Goal: Information Seeking & Learning: Find specific fact

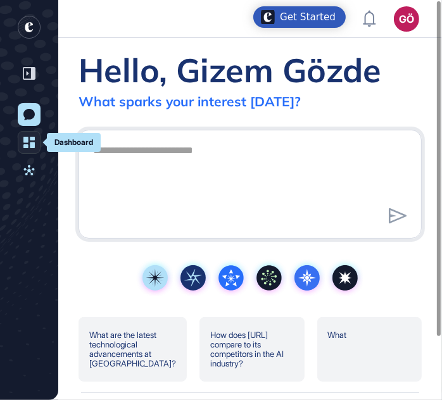
click at [30, 141] on icon at bounding box center [28, 142] width 11 height 11
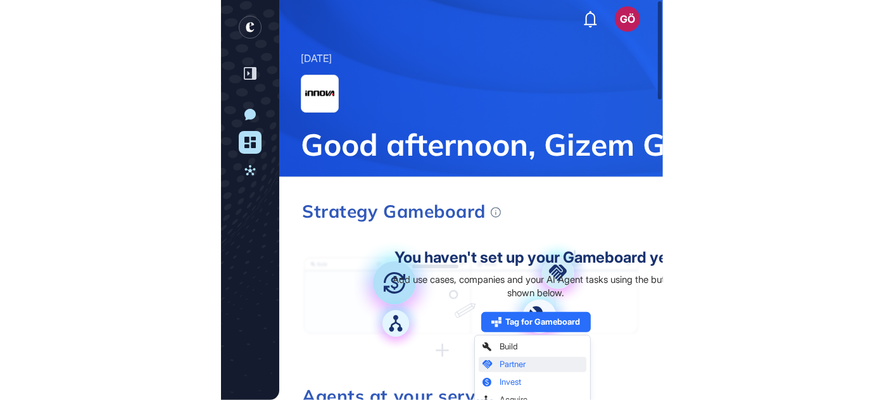
scroll to position [400, 884]
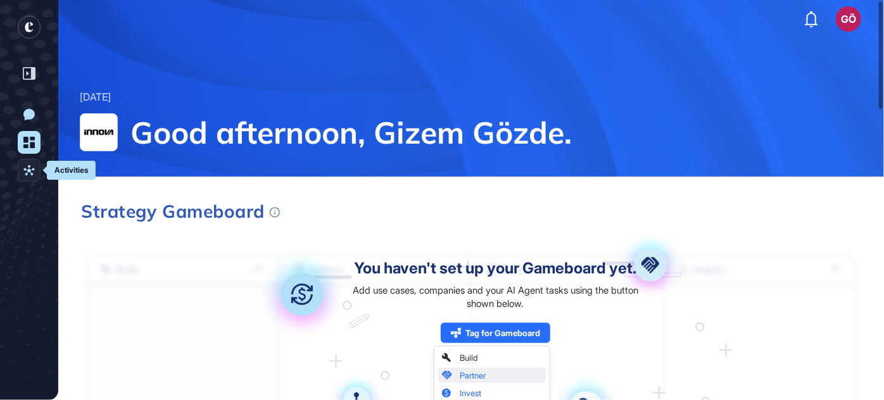
click at [26, 168] on icon at bounding box center [28, 170] width 11 height 11
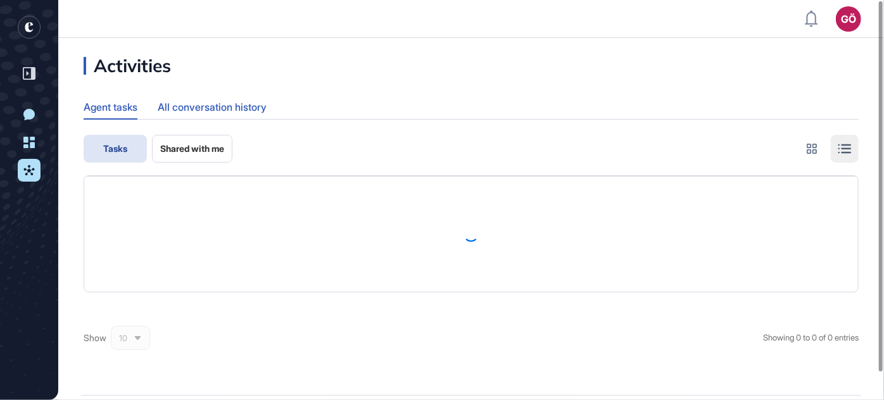
click at [211, 111] on div "All conversation history" at bounding box center [212, 107] width 109 height 25
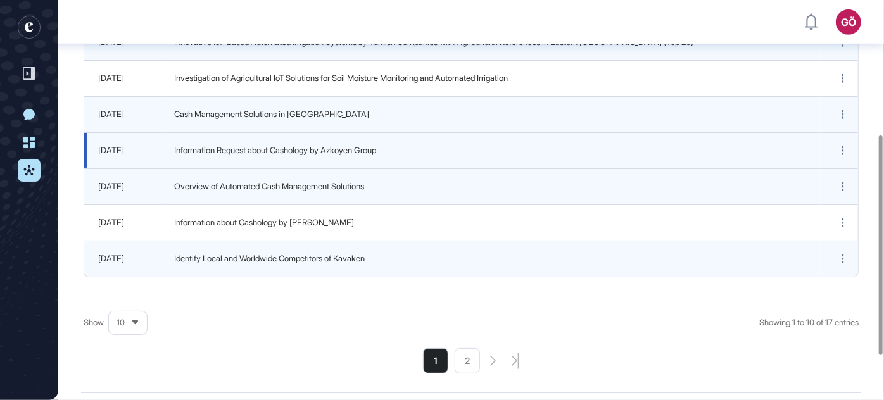
scroll to position [324, 0]
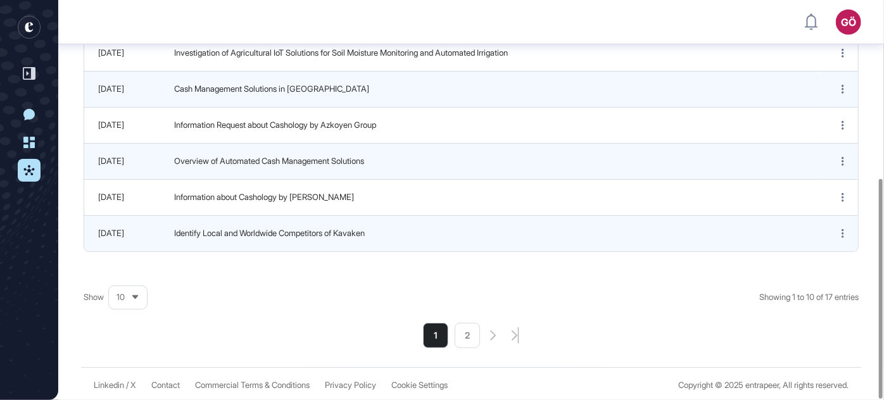
click at [441, 339] on li "2" at bounding box center [467, 335] width 25 height 25
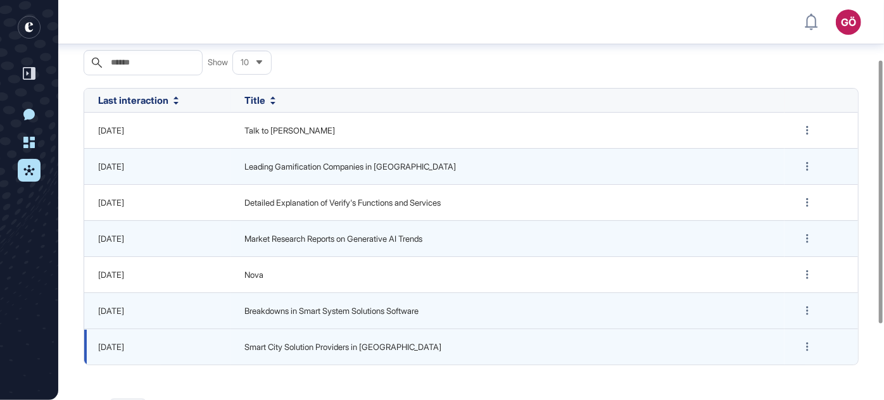
scroll to position [91, 0]
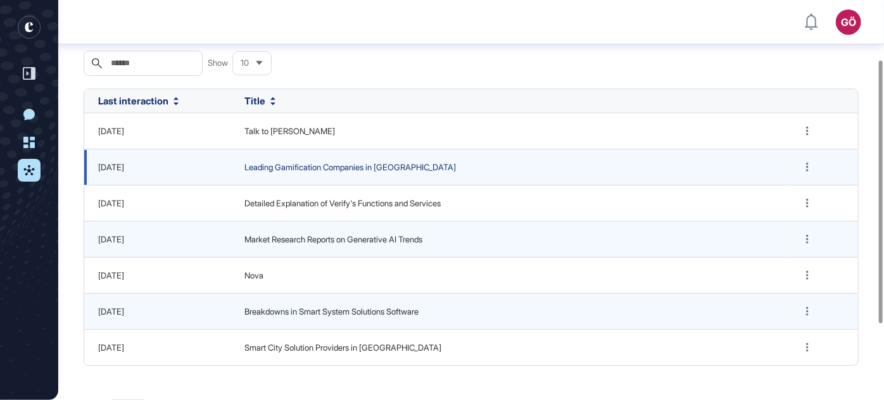
click at [439, 167] on span "Leading Gamification Companies in [GEOGRAPHIC_DATA]" at bounding box center [507, 167] width 526 height 13
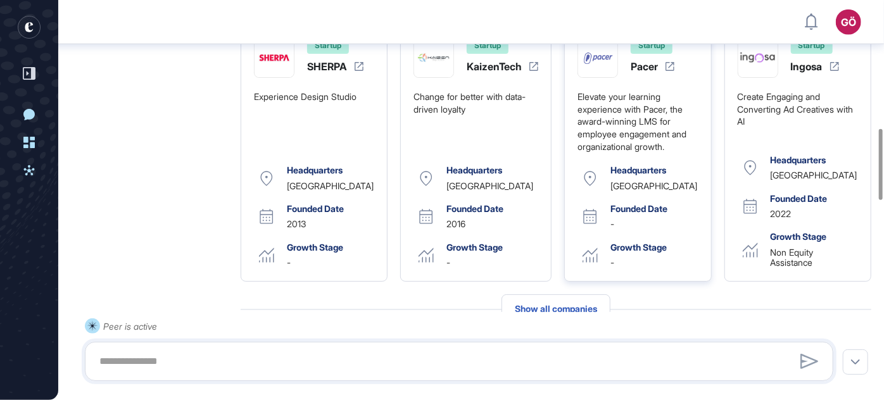
scroll to position [697, 0]
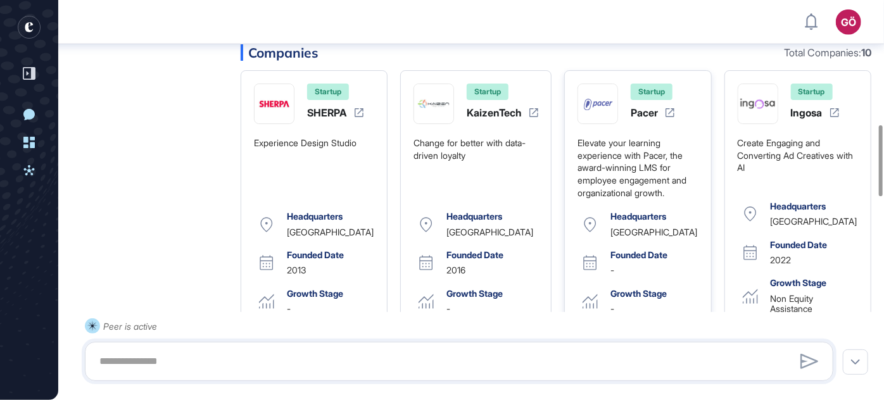
click at [441, 115] on icon at bounding box center [670, 112] width 9 height 9
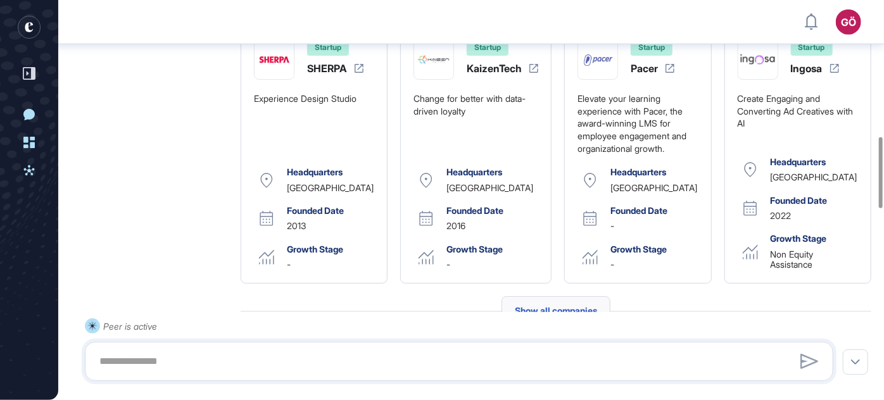
scroll to position [870, 0]
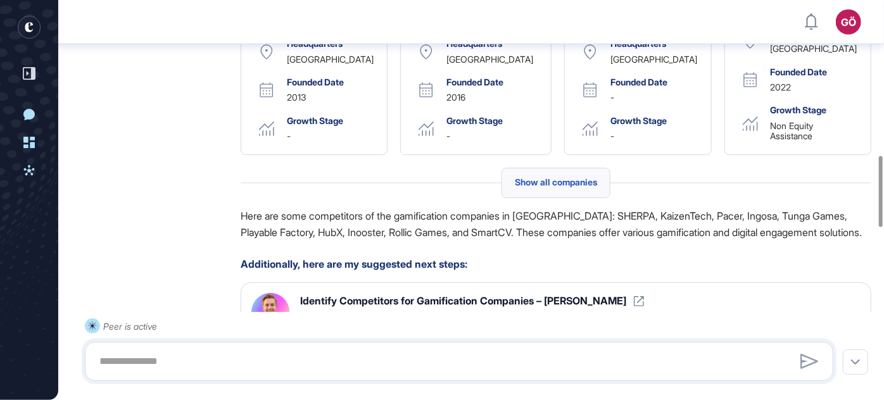
click at [441, 183] on span "Show all companies" at bounding box center [556, 182] width 82 height 10
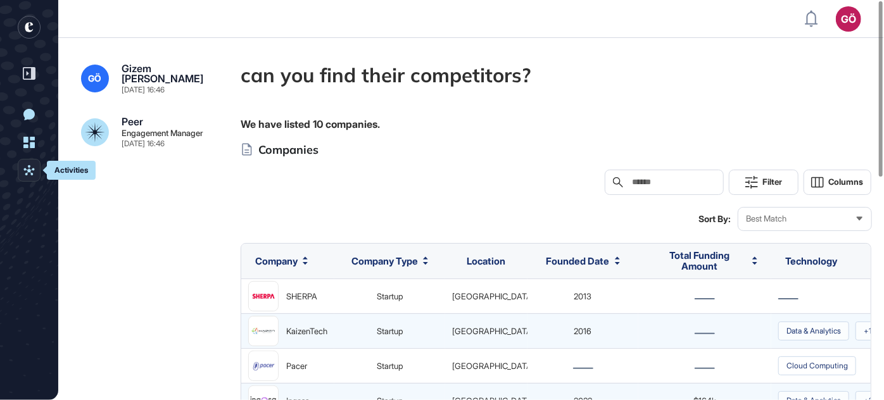
click at [31, 171] on icon at bounding box center [28, 170] width 11 height 11
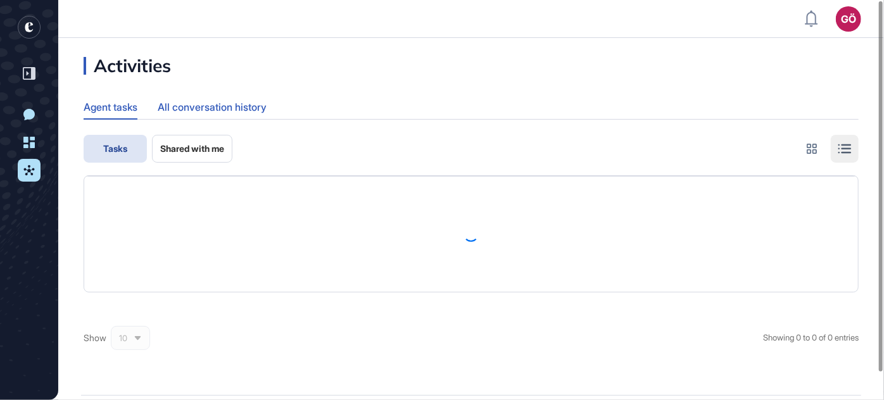
click at [243, 113] on div "All conversation history" at bounding box center [212, 107] width 109 height 25
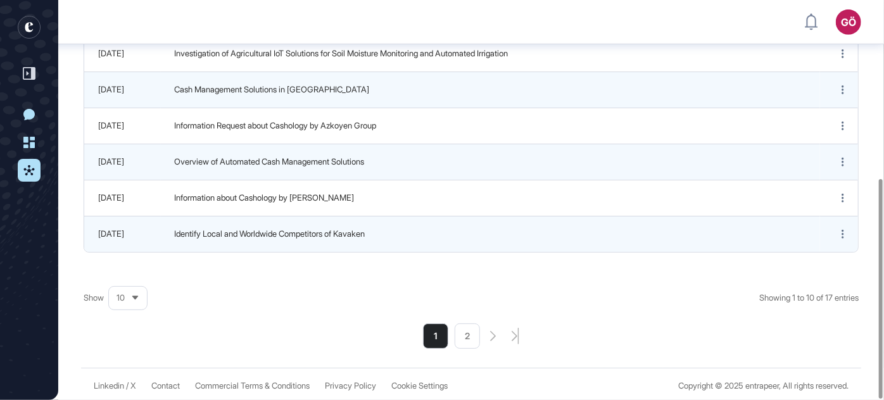
scroll to position [324, 0]
click at [441, 331] on li "2" at bounding box center [467, 335] width 25 height 25
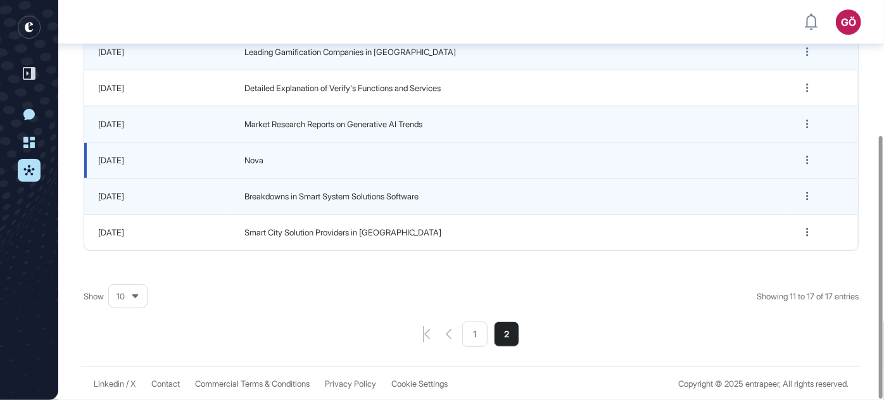
scroll to position [91, 0]
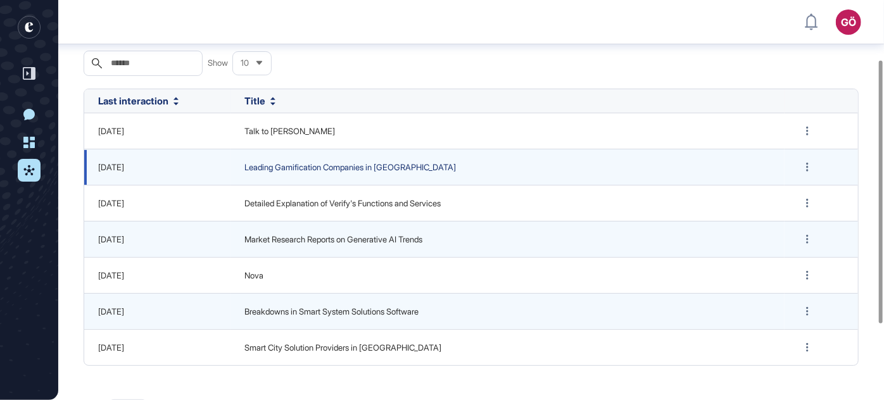
click at [291, 167] on span "Leading Gamification Companies in [GEOGRAPHIC_DATA]" at bounding box center [507, 167] width 526 height 13
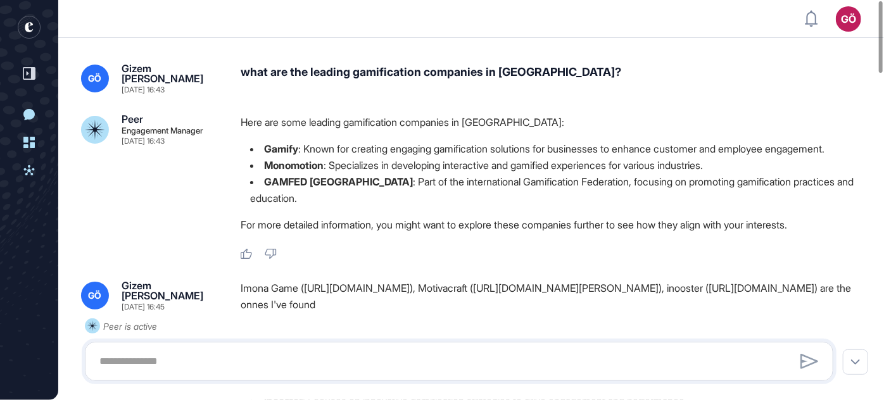
click at [441, 124] on p "Here are some leading gamification companies in [GEOGRAPHIC_DATA]:" at bounding box center [556, 122] width 631 height 16
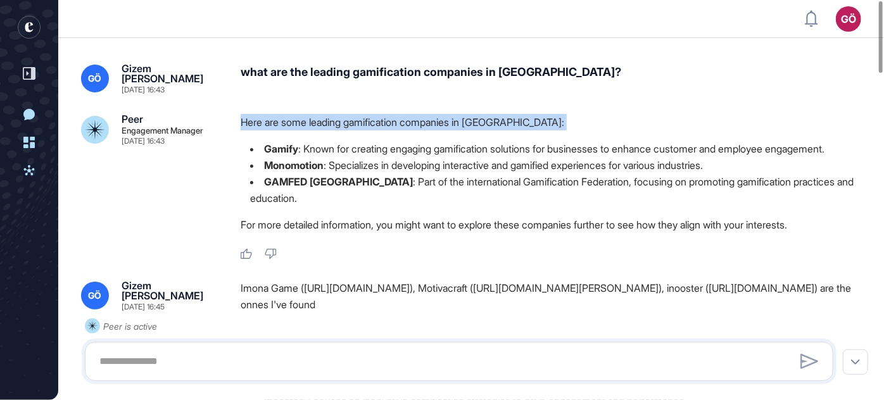
click at [441, 124] on p "Here are some leading gamification companies in [GEOGRAPHIC_DATA]:" at bounding box center [556, 122] width 631 height 16
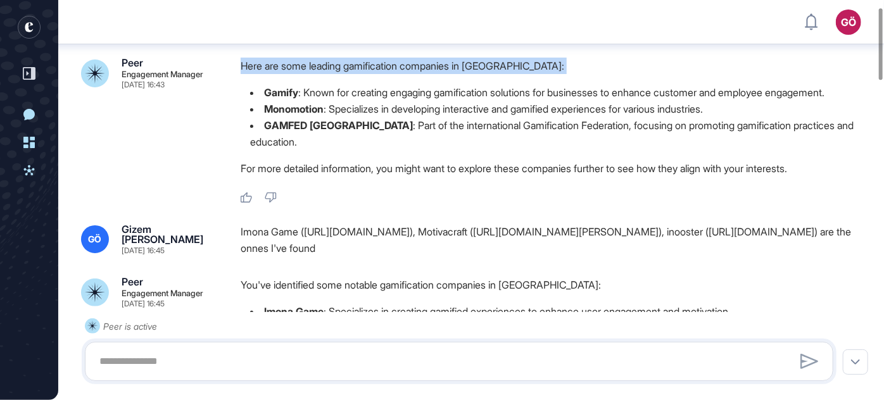
scroll to position [63, 0]
click at [441, 224] on div "Imona Game ([URL][DOMAIN_NAME]), Motivacraft ([URL][DOMAIN_NAME][PERSON_NAME]),…" at bounding box center [556, 240] width 631 height 32
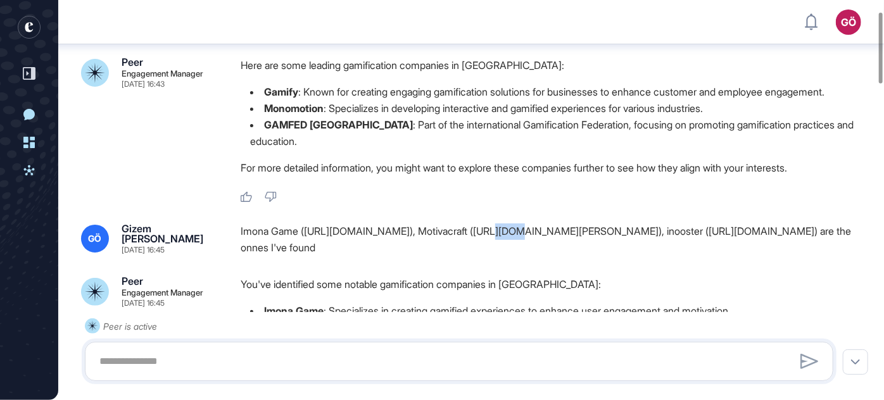
click at [441, 224] on div "Imona Game ([URL][DOMAIN_NAME]), Motivacraft ([URL][DOMAIN_NAME][PERSON_NAME]),…" at bounding box center [556, 240] width 631 height 32
click at [402, 276] on p "You've identified some notable gamification companies in [GEOGRAPHIC_DATA]:" at bounding box center [556, 284] width 631 height 16
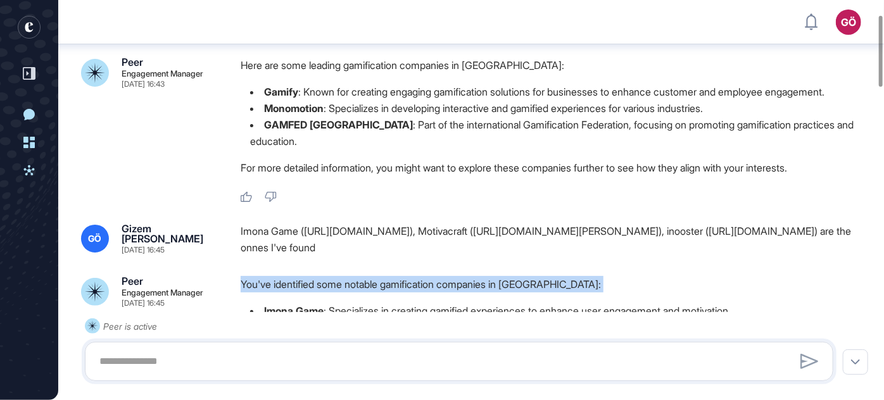
scroll to position [179, 0]
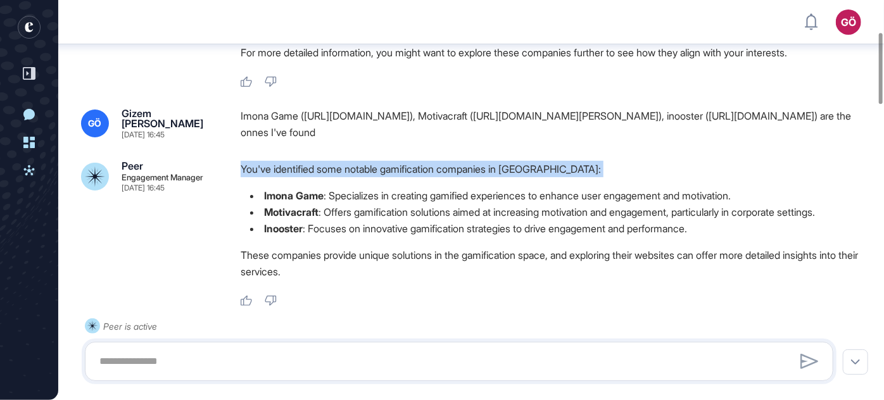
click at [348, 187] on li "Imona Game : Specializes in creating gamified experiences to enhance user engag…" at bounding box center [556, 195] width 631 height 16
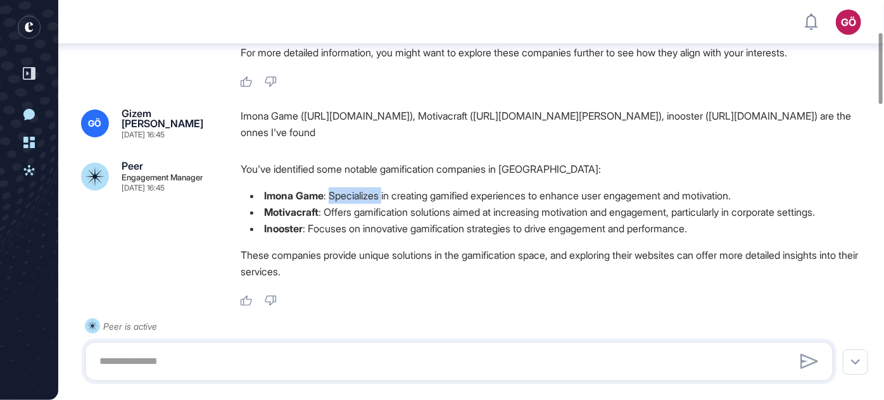
click at [348, 187] on li "Imona Game : Specializes in creating gamified experiences to enhance user engag…" at bounding box center [556, 195] width 631 height 16
click at [358, 204] on li "Motivacraft : Offers gamification solutions aimed at increasing motivation and …" at bounding box center [556, 212] width 631 height 16
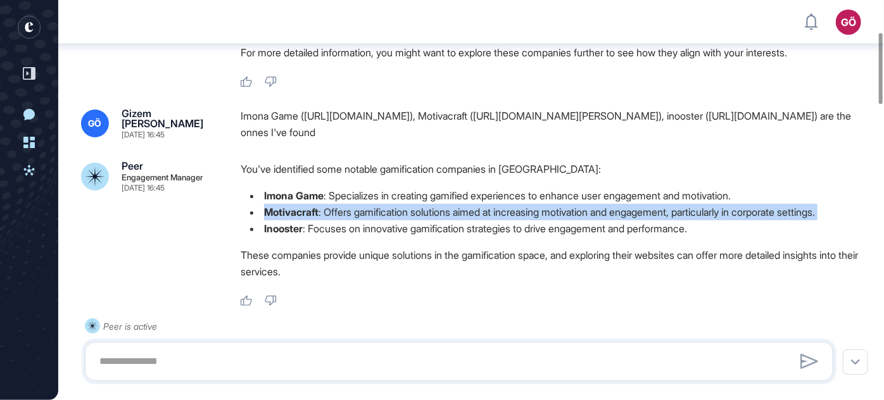
click at [358, 204] on li "Motivacraft : Offers gamification solutions aimed at increasing motivation and …" at bounding box center [556, 212] width 631 height 16
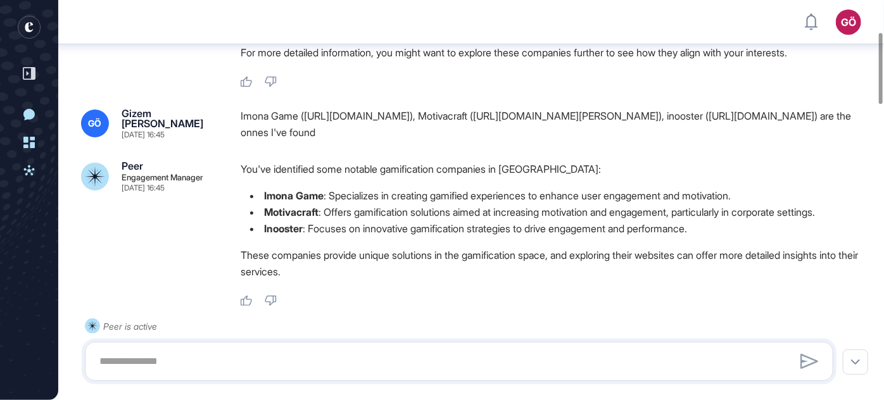
click at [352, 220] on li "Inooster : Focuses on innovative gamification strategies to drive engagement an…" at bounding box center [556, 228] width 631 height 16
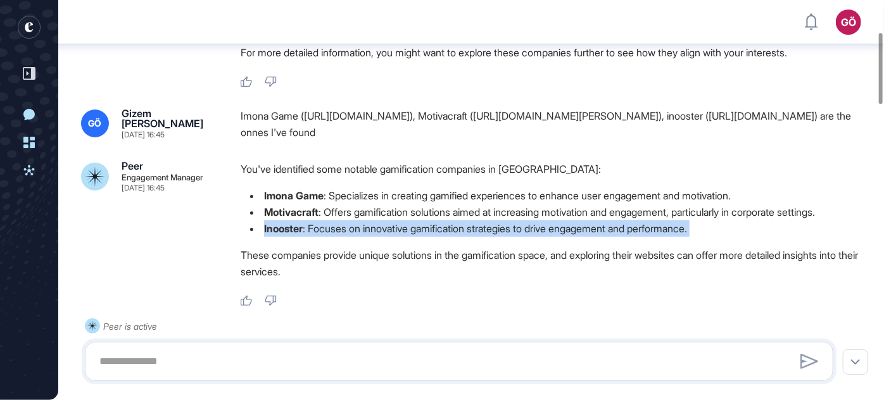
click at [352, 220] on li "Inooster : Focuses on innovative gamification strategies to drive engagement an…" at bounding box center [556, 228] width 631 height 16
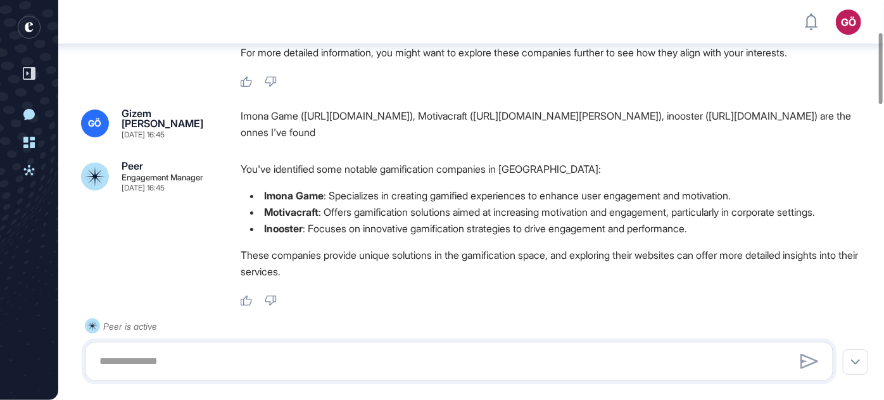
click at [370, 247] on p "These companies provide unique solutions in the gamification space, and explori…" at bounding box center [556, 263] width 631 height 33
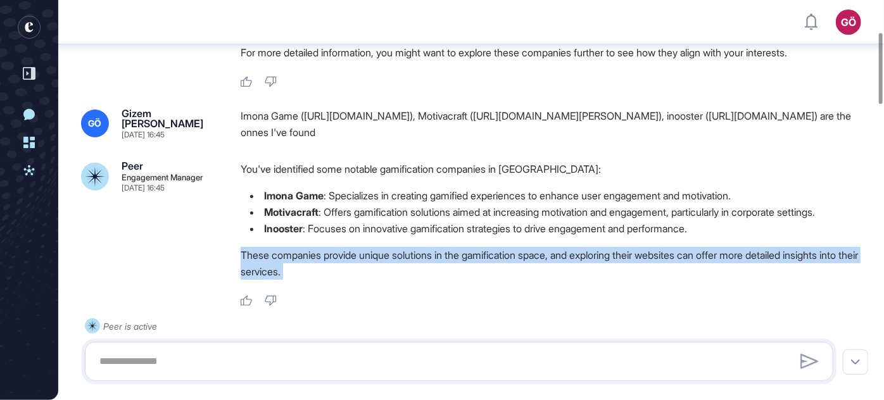
click at [370, 247] on p "These companies provide unique solutions in the gamification space, and explori…" at bounding box center [556, 263] width 631 height 33
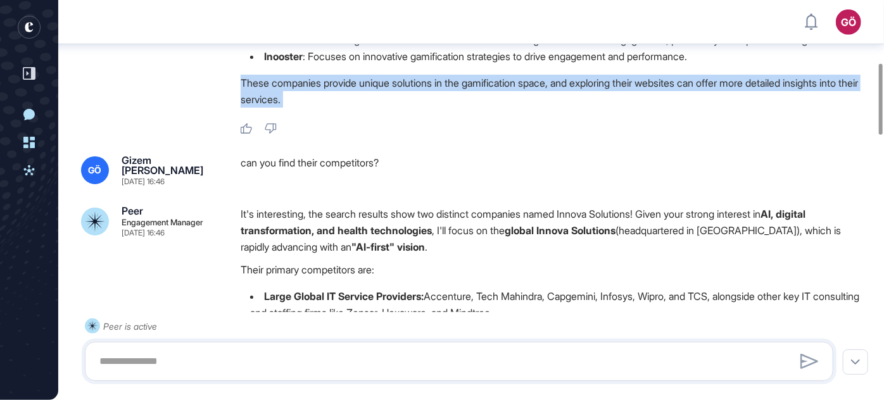
click at [324, 155] on div "can you find their competitors?" at bounding box center [556, 170] width 631 height 30
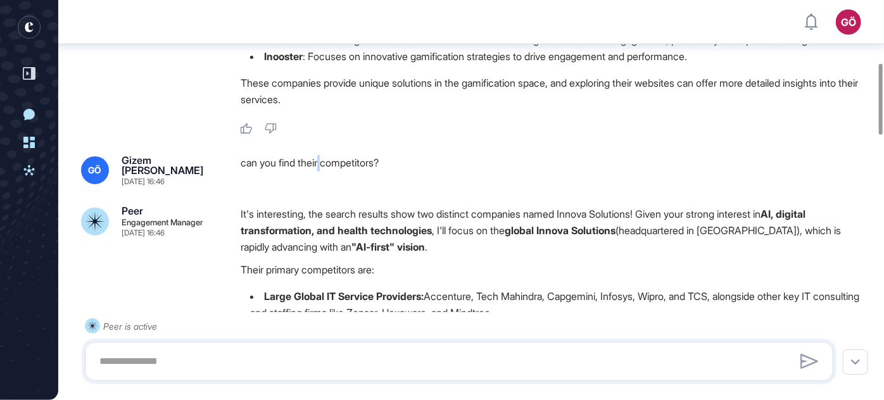
click at [324, 155] on div "can you find their competitors?" at bounding box center [556, 170] width 631 height 30
click at [388, 206] on p "It's interesting, the search results show two distinct companies named Innova S…" at bounding box center [556, 230] width 631 height 49
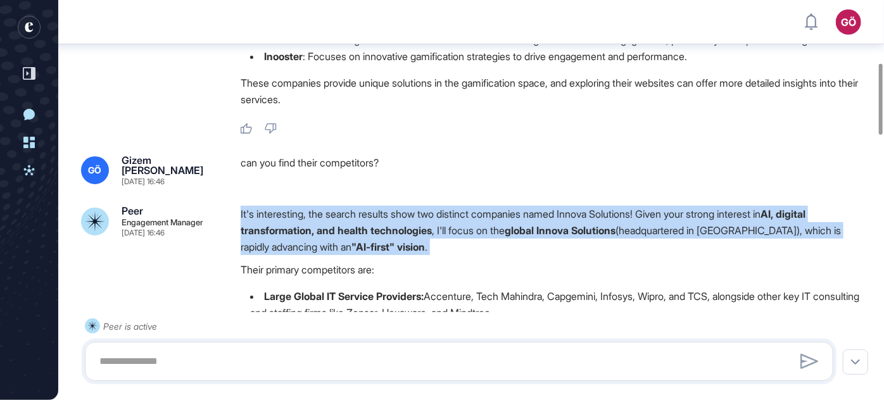
click at [441, 206] on p "It's interesting, the search results show two distinct companies named Innova S…" at bounding box center [556, 230] width 631 height 49
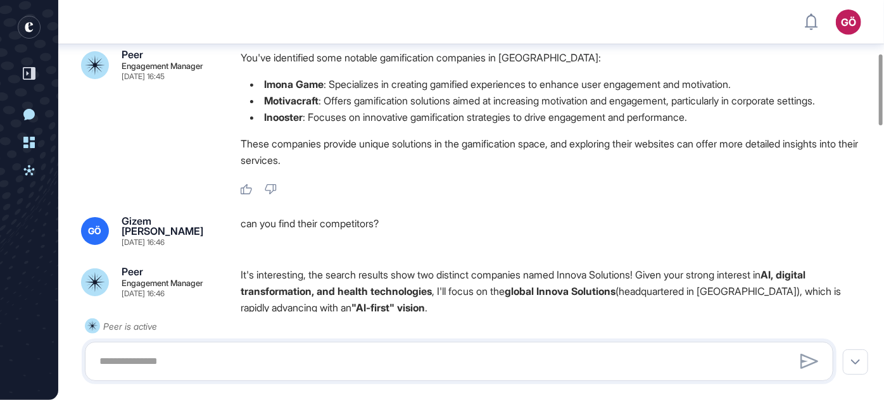
scroll to position [300, 0]
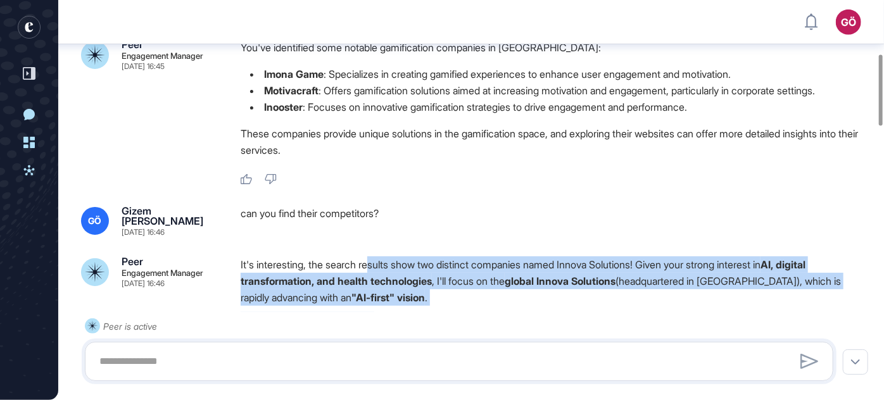
drag, startPoint x: 376, startPoint y: 251, endPoint x: 832, endPoint y: 301, distance: 458.1
click at [441, 301] on div "It's interesting, the search results show two distinct companies named Innova S…" at bounding box center [556, 343] width 631 height 175
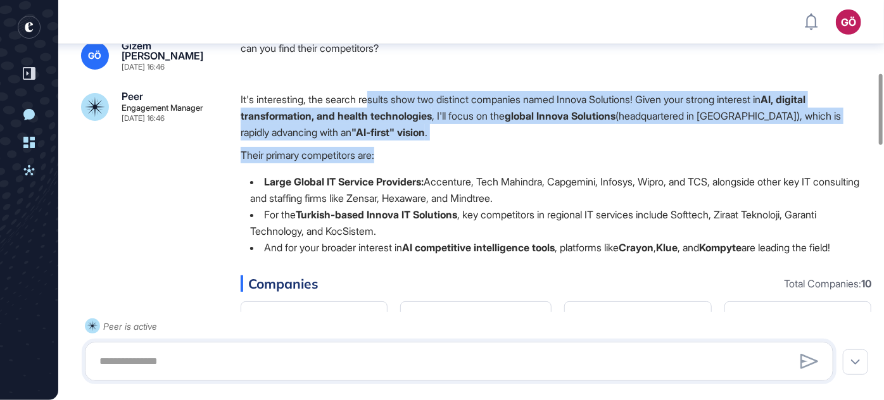
scroll to position [472, 0]
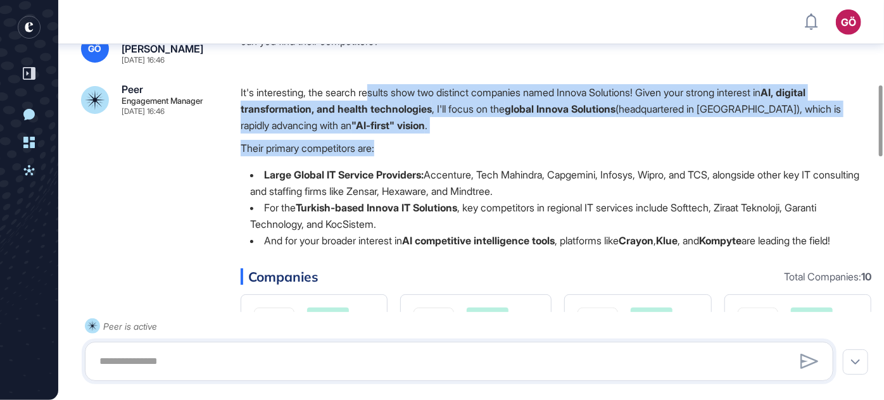
click at [417, 140] on p "Their primary competitors are:" at bounding box center [556, 148] width 631 height 16
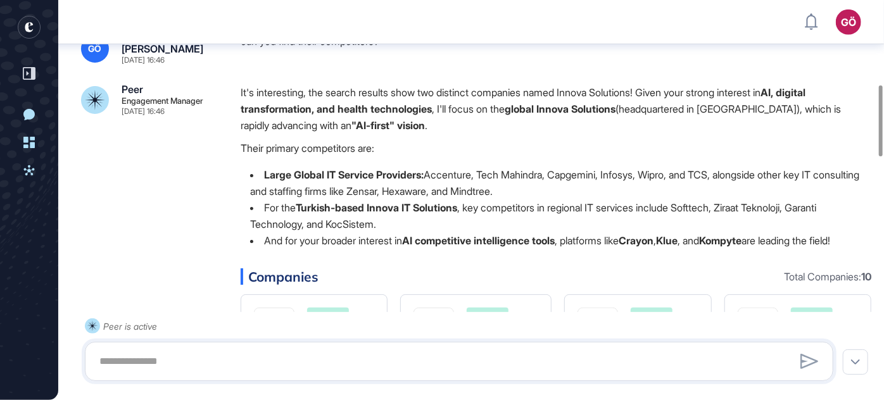
click at [405, 140] on p "Their primary competitors are:" at bounding box center [556, 148] width 631 height 16
